Goal: Obtain resource: Download file/media

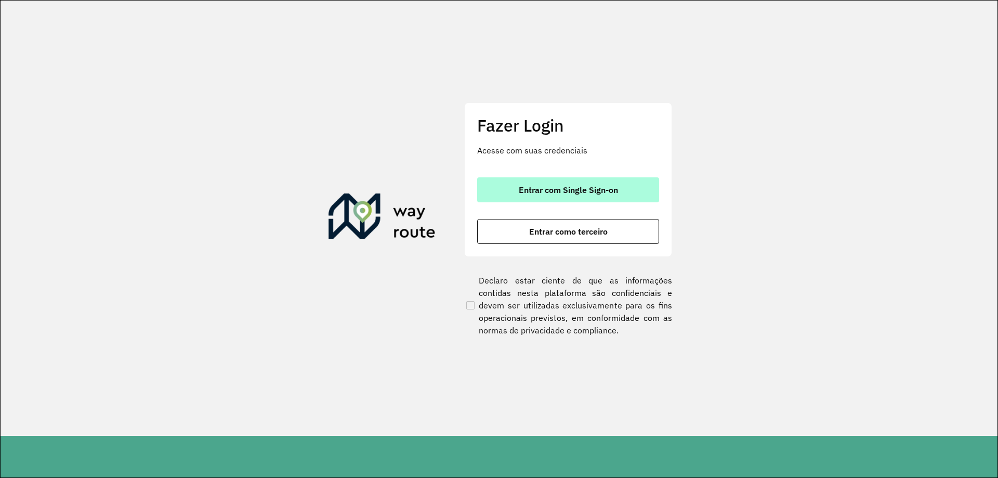
click at [576, 190] on span "Entrar com Single Sign-on" at bounding box center [568, 190] width 99 height 8
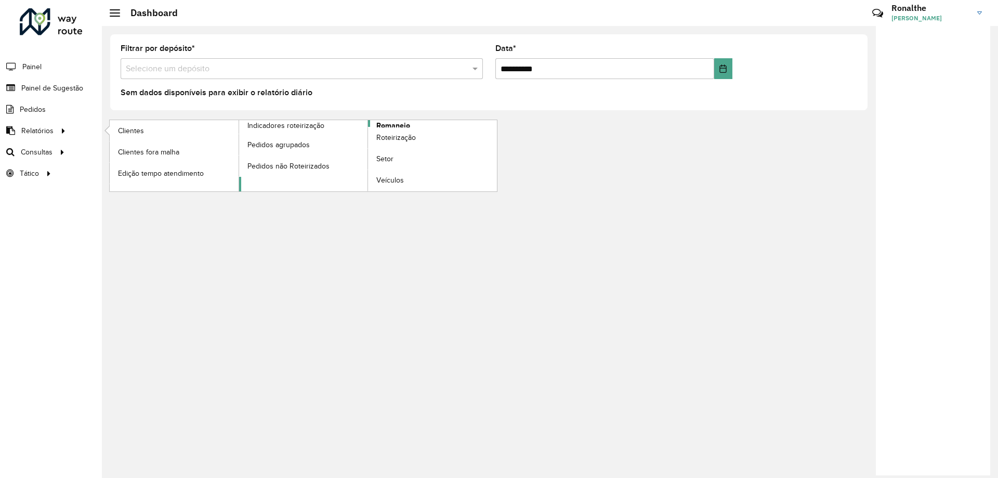
click at [396, 126] on span "Romaneio" at bounding box center [393, 125] width 34 height 11
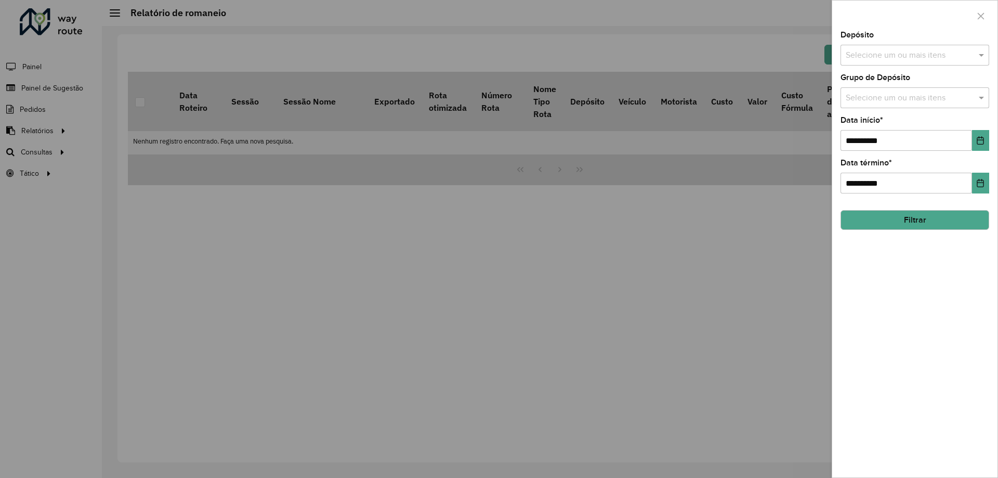
click at [865, 62] on div "Selecione um ou mais itens" at bounding box center [914, 55] width 149 height 21
click at [877, 126] on div "CDD Nova Friburgo" at bounding box center [915, 125] width 148 height 18
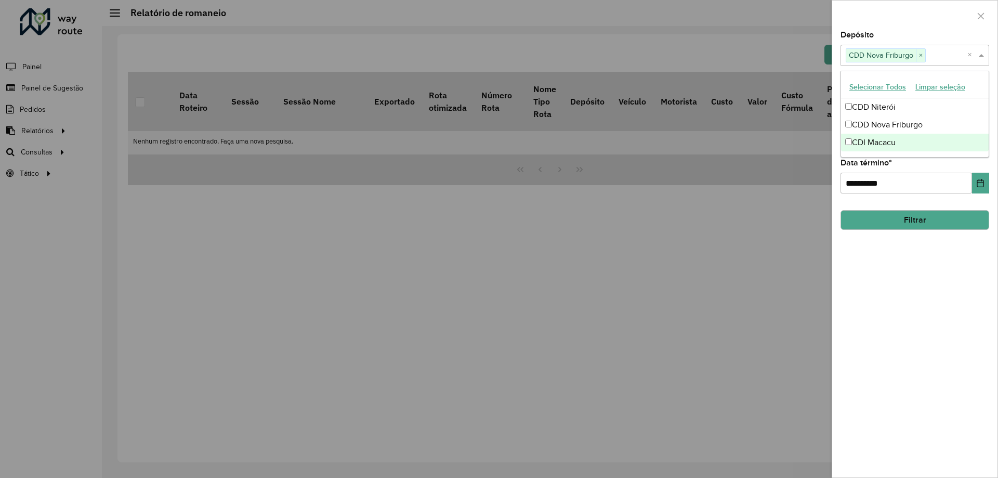
drag, startPoint x: 916, startPoint y: 276, endPoint x: 920, endPoint y: 264, distance: 12.5
click at [918, 270] on div "**********" at bounding box center [914, 254] width 165 height 446
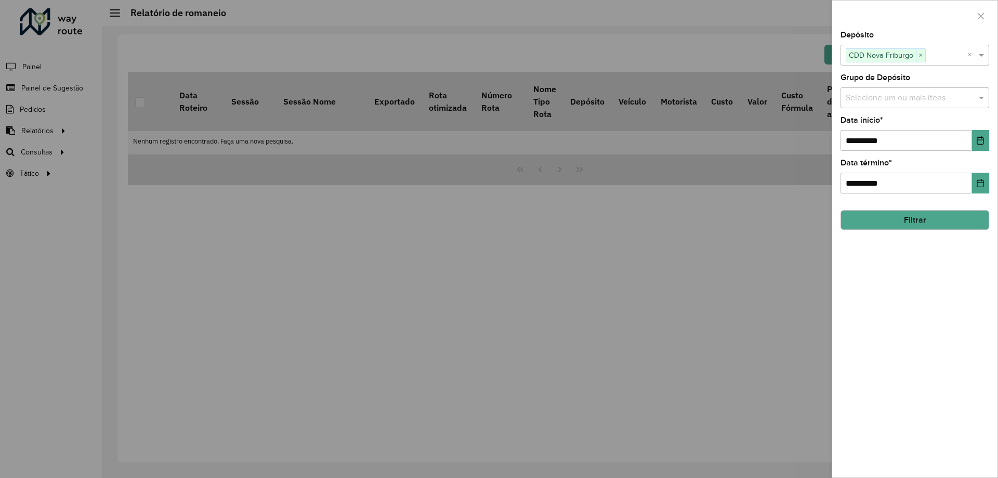
click at [921, 94] on input "text" at bounding box center [909, 98] width 133 height 12
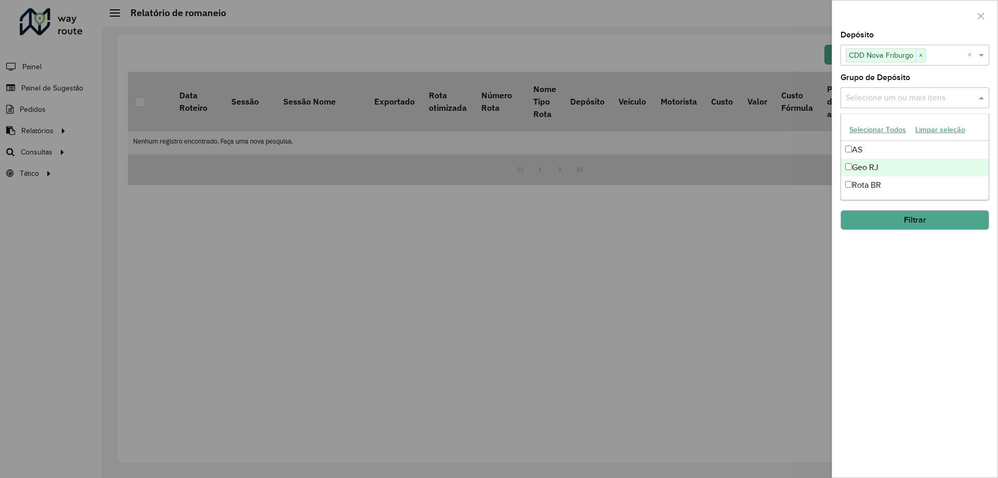
click at [901, 166] on div "Geo RJ" at bounding box center [915, 168] width 148 height 18
click at [921, 361] on div "**********" at bounding box center [914, 254] width 165 height 446
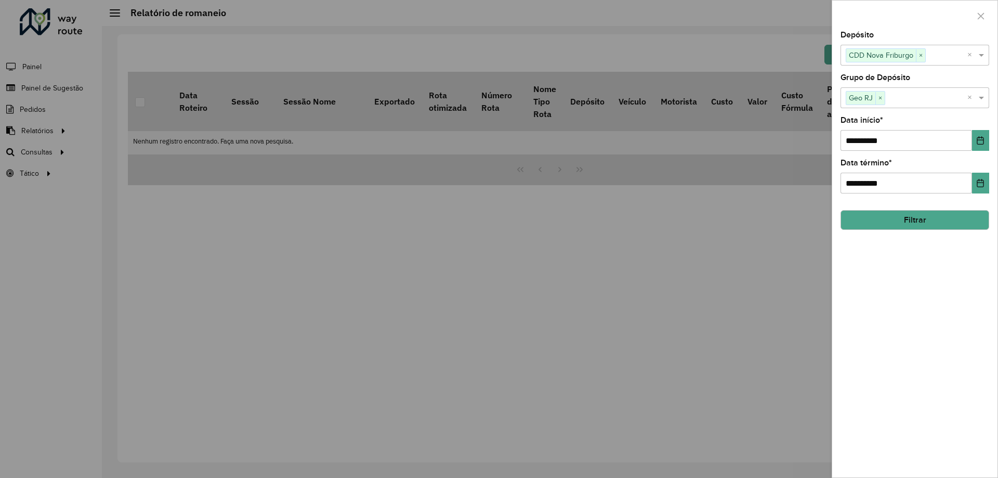
click at [923, 214] on button "Filtrar" at bounding box center [914, 220] width 149 height 20
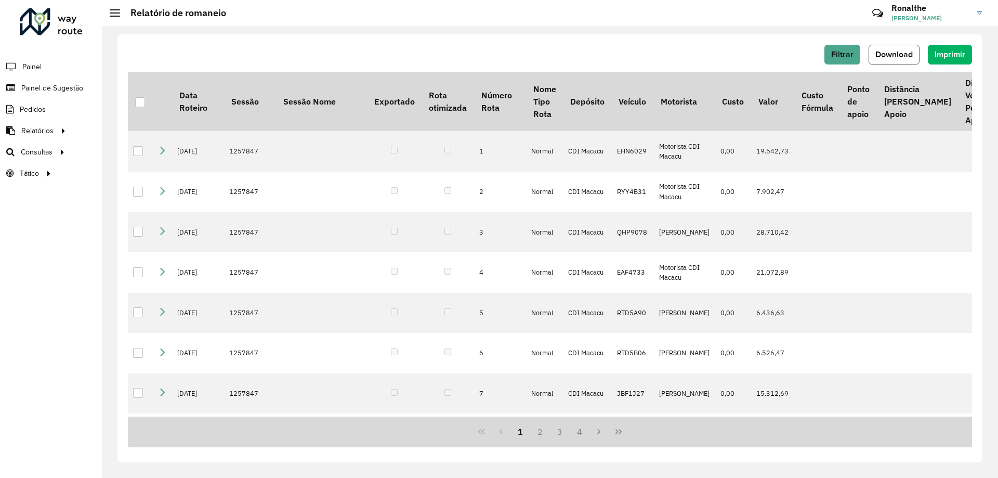
click at [896, 52] on span "Download" at bounding box center [893, 54] width 37 height 9
